Goal: Information Seeking & Learning: Learn about a topic

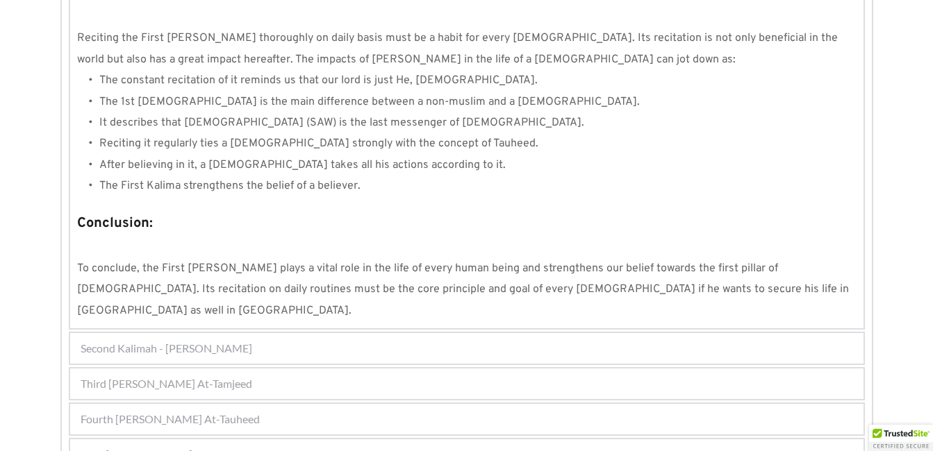
scroll to position [1335, 0]
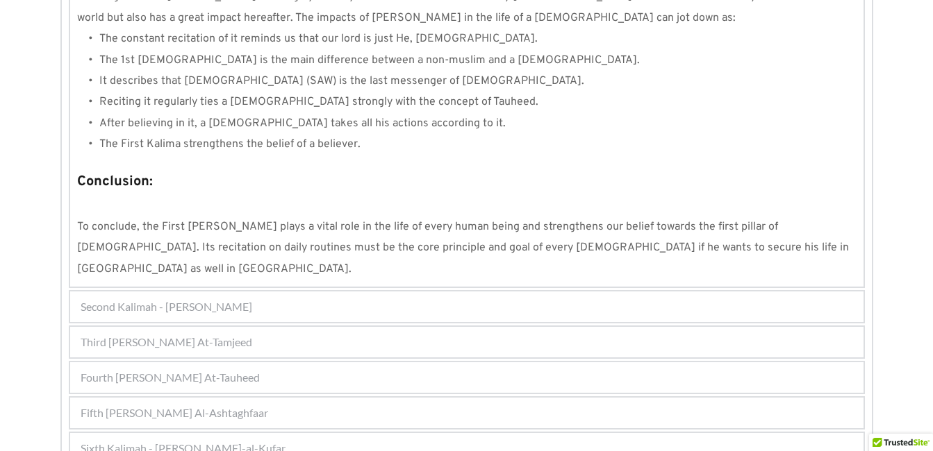
click at [504, 398] on div "Fifth [PERSON_NAME] Al-Ashtaghfaar" at bounding box center [466, 413] width 793 height 31
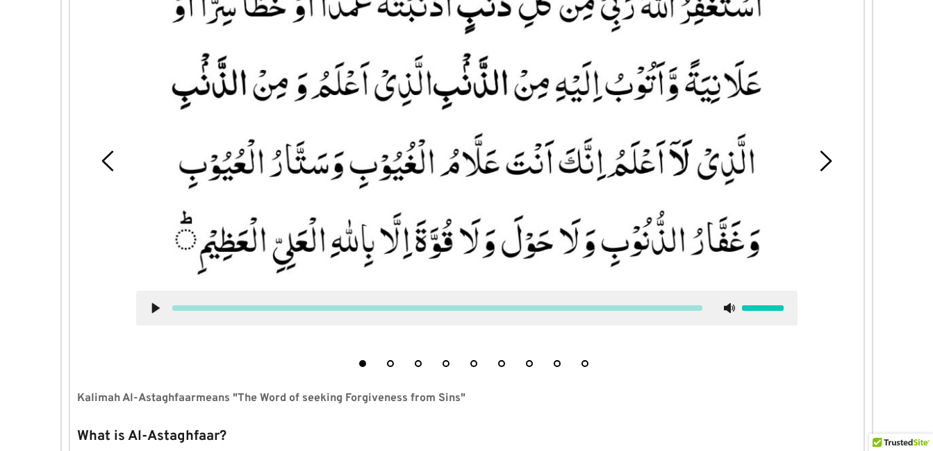
scroll to position [479, 0]
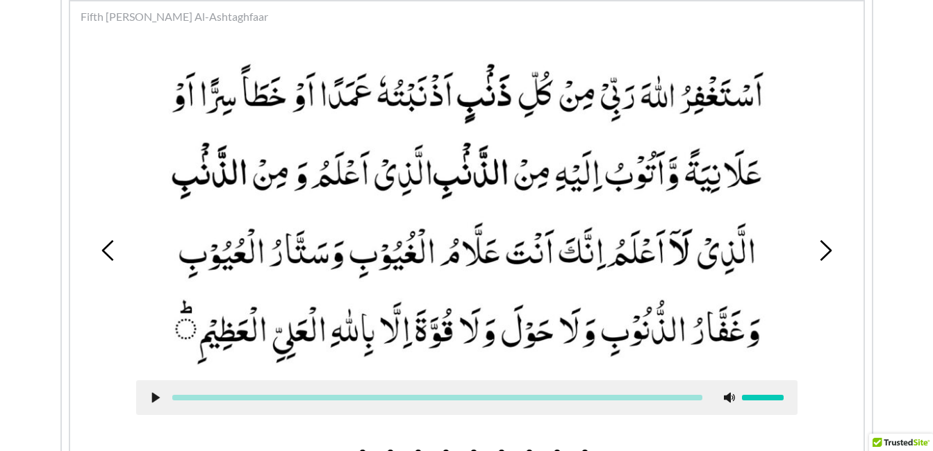
click at [817, 256] on icon at bounding box center [825, 250] width 21 height 21
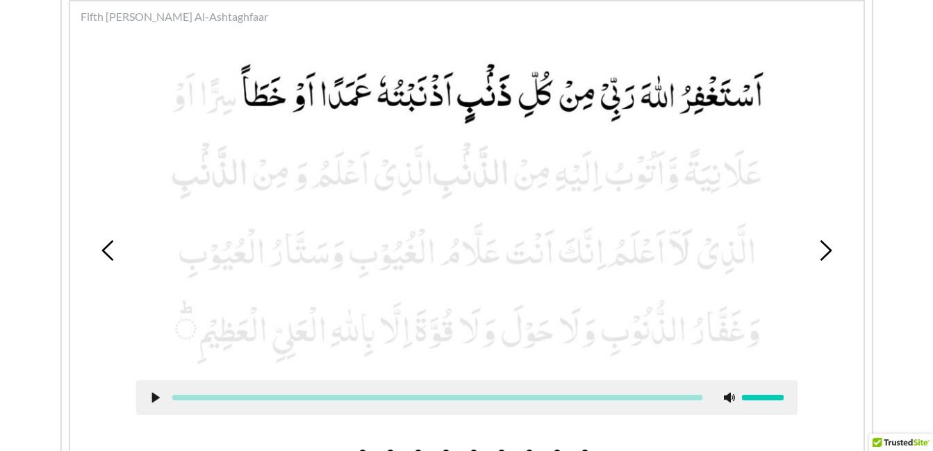
click at [817, 256] on icon at bounding box center [825, 250] width 21 height 21
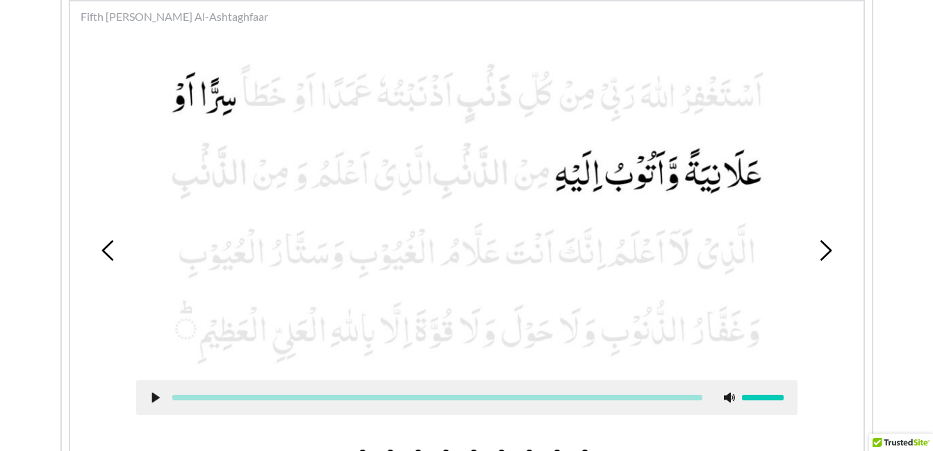
click at [151, 401] on icon at bounding box center [155, 397] width 11 height 11
click at [154, 399] on use at bounding box center [155, 398] width 9 height 10
click at [155, 397] on use at bounding box center [155, 398] width 8 height 10
click at [153, 399] on use at bounding box center [155, 398] width 9 height 10
click at [581, 199] on picture at bounding box center [466, 211] width 661 height 312
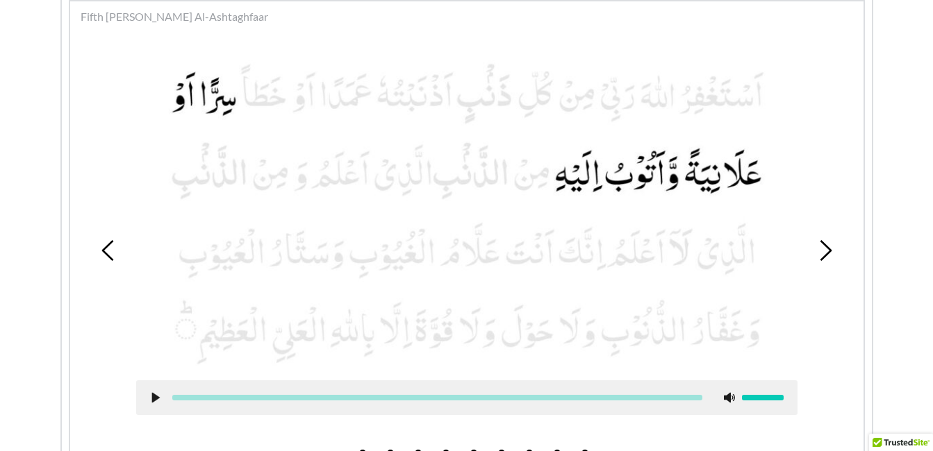
click at [156, 390] on div at bounding box center [466, 398] width 661 height 35
click at [153, 398] on use at bounding box center [155, 398] width 8 height 10
click at [378, 123] on picture at bounding box center [466, 211] width 661 height 312
click at [629, 205] on picture at bounding box center [466, 211] width 661 height 312
click at [155, 394] on icon at bounding box center [155, 397] width 11 height 11
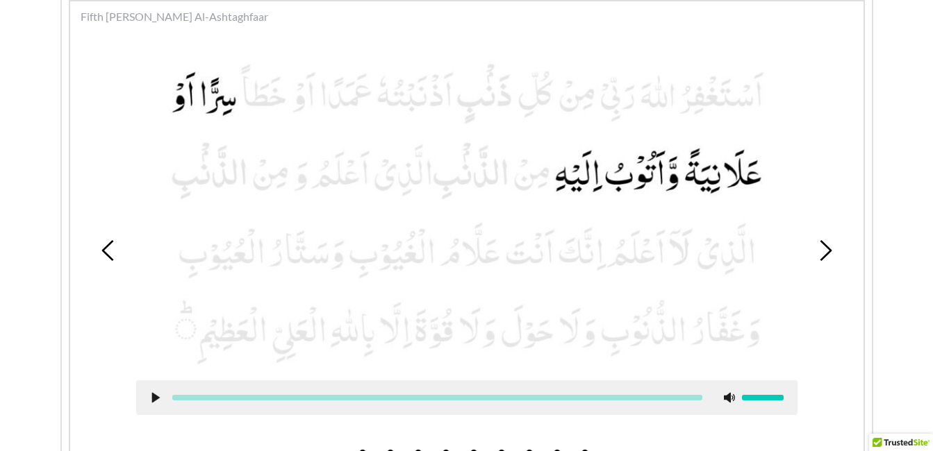
click at [240, 340] on picture at bounding box center [466, 211] width 661 height 312
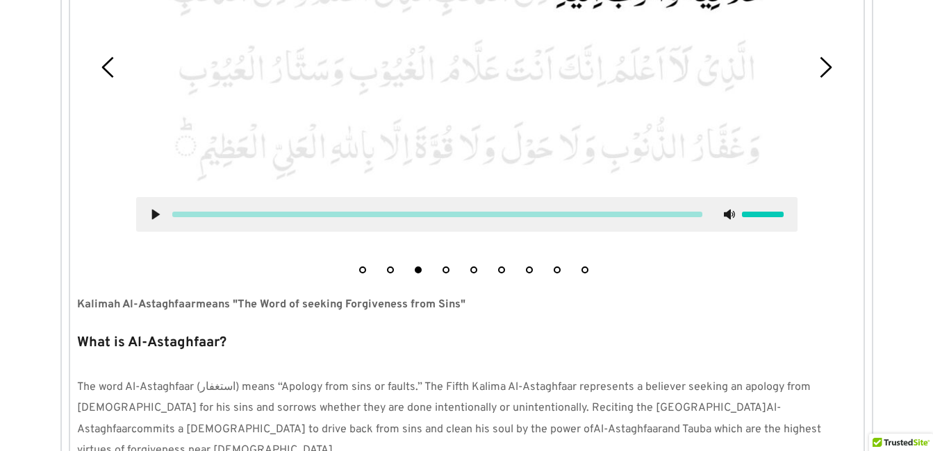
scroll to position [701, 0]
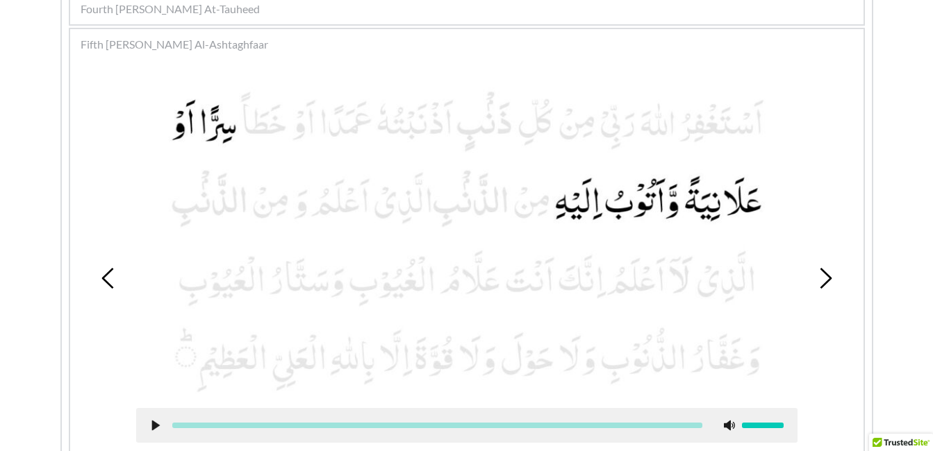
scroll to position [479, 0]
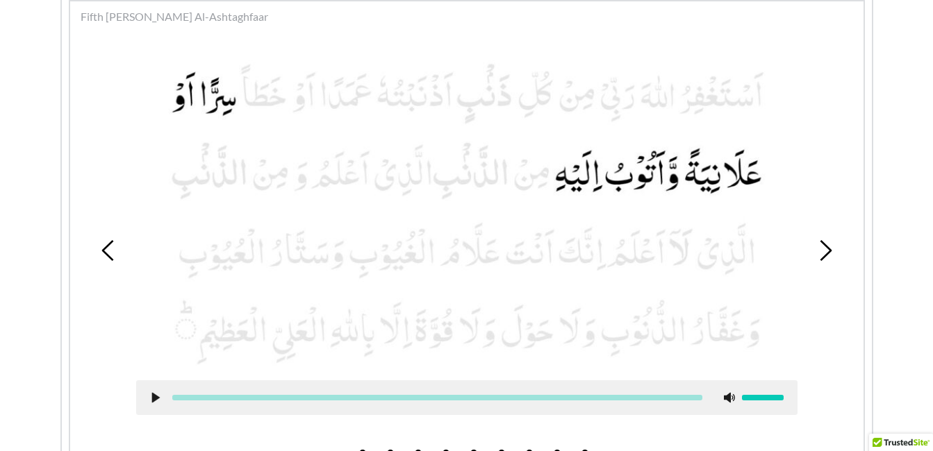
click at [435, 402] on div at bounding box center [466, 398] width 661 height 35
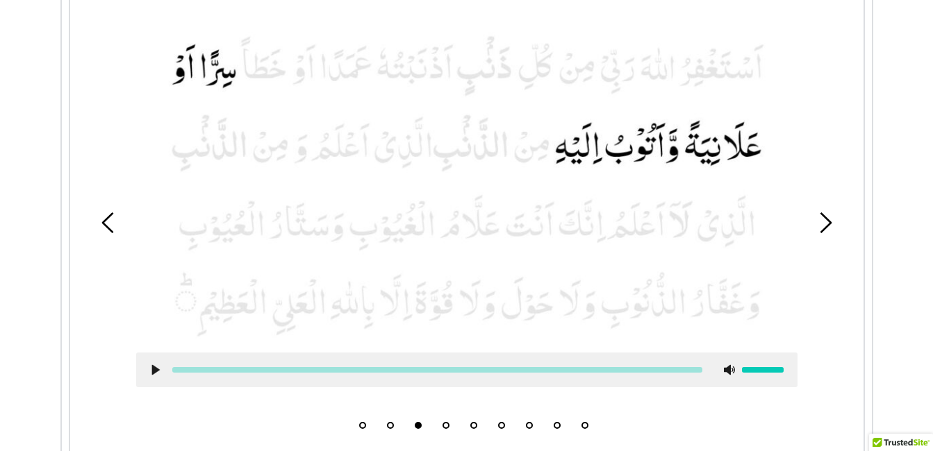
scroll to position [535, 0]
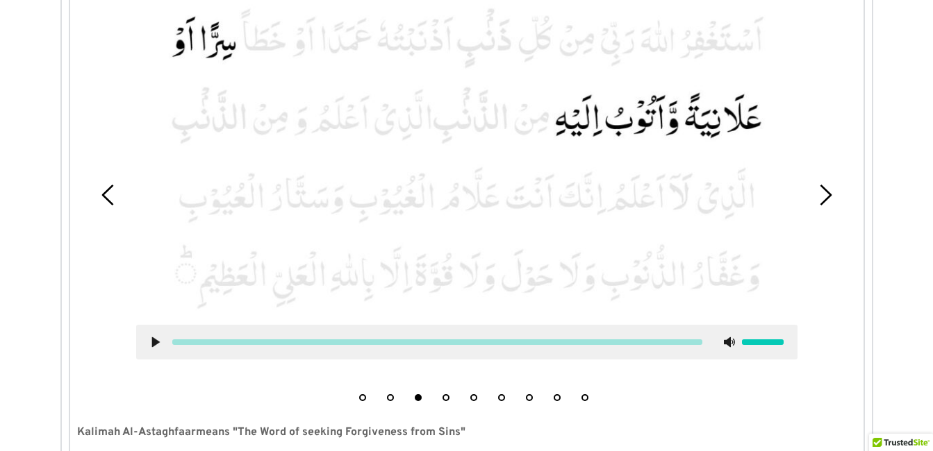
click at [508, 396] on ul "1 2 3 4 5 6 7 8 9" at bounding box center [467, 392] width 250 height 17
click at [501, 396] on button "6" at bounding box center [501, 397] width 7 height 7
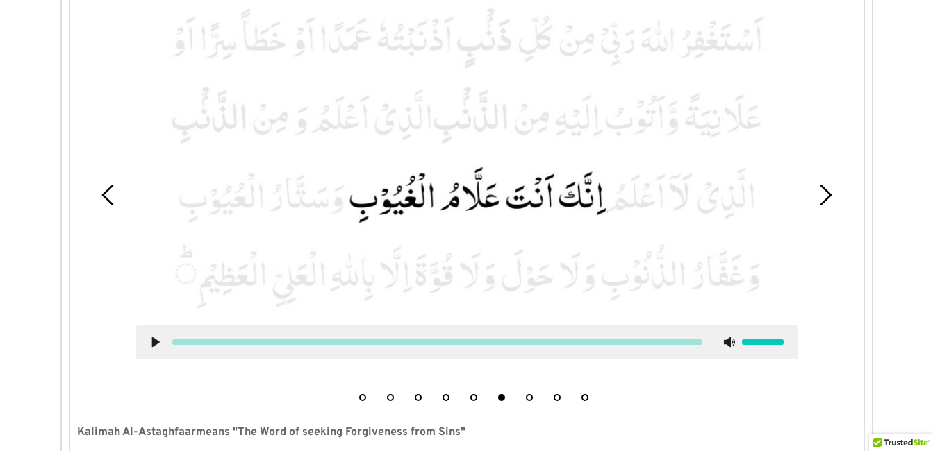
click at [152, 341] on use at bounding box center [155, 343] width 8 height 10
click at [153, 344] on use at bounding box center [155, 343] width 9 height 10
